Goal: Find specific page/section: Find specific page/section

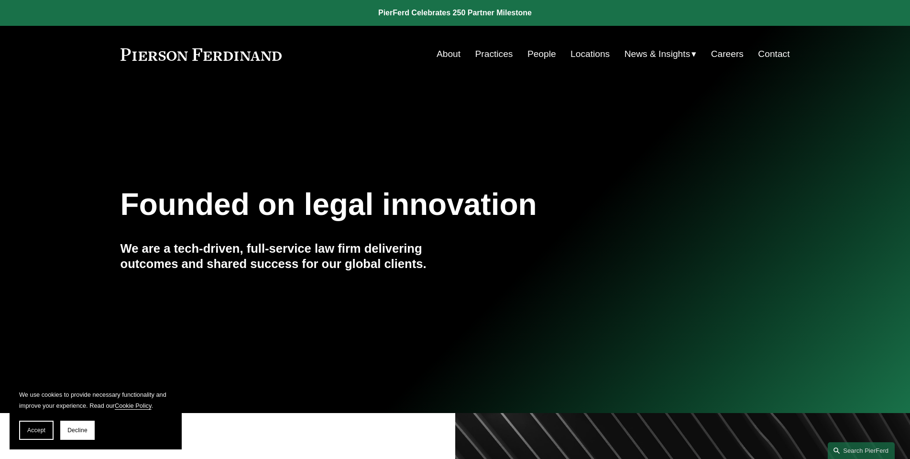
click at [533, 55] on link "People" at bounding box center [542, 54] width 29 height 18
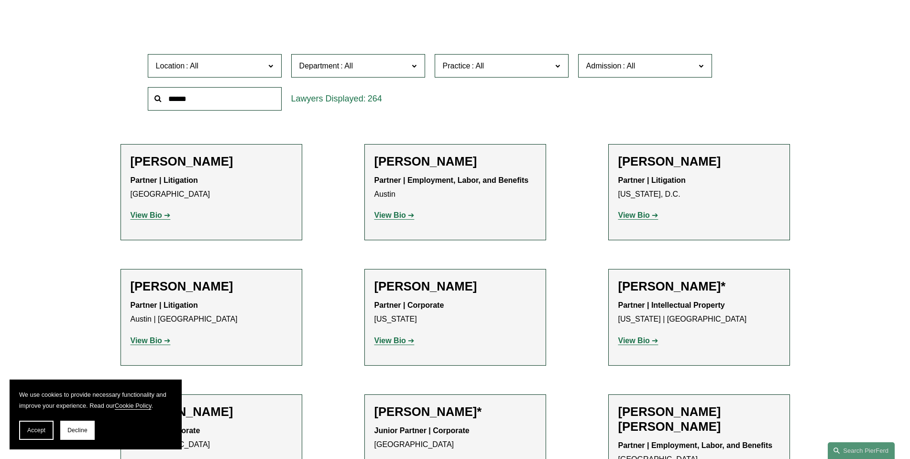
scroll to position [191, 0]
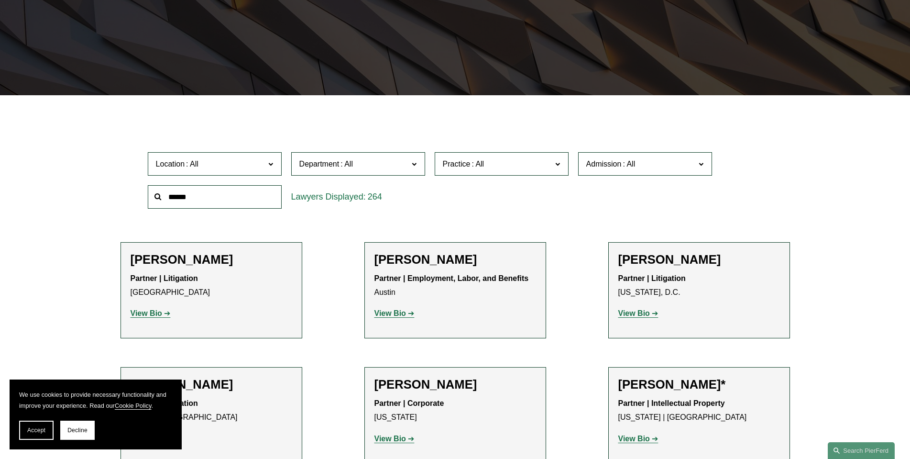
click at [264, 163] on span "Location" at bounding box center [211, 163] width 110 height 13
click at [33, 430] on span "Accept" at bounding box center [36, 430] width 18 height 7
